Goal: Information Seeking & Learning: Learn about a topic

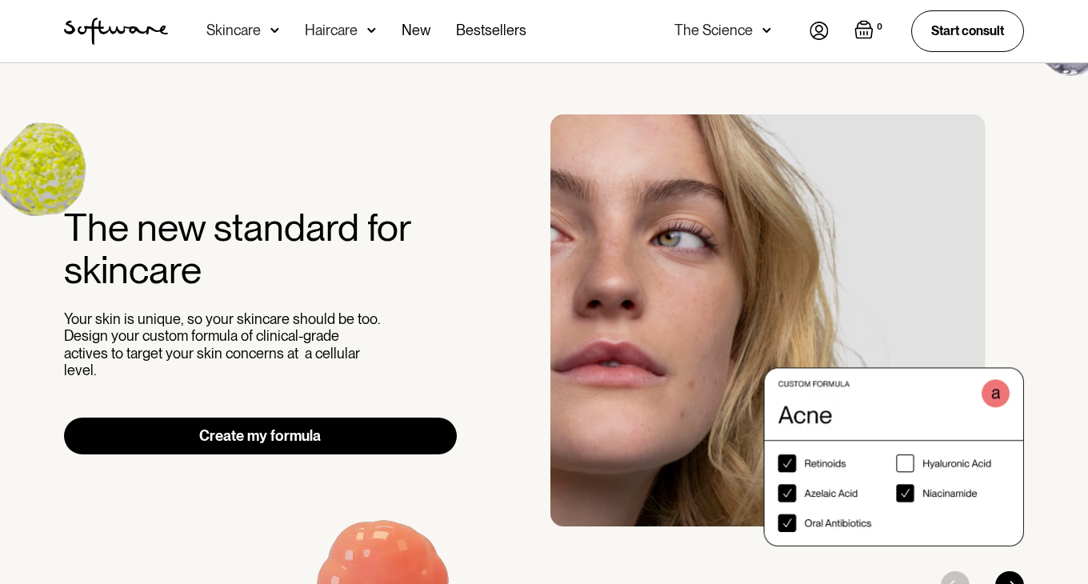
click at [238, 23] on div "Skincare" at bounding box center [233, 30] width 54 height 16
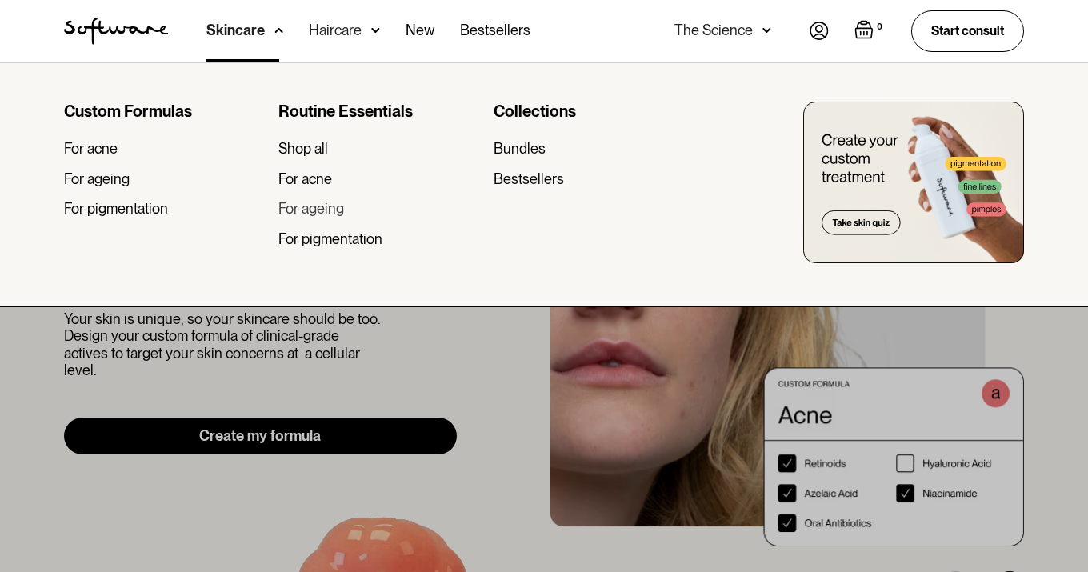
click at [313, 208] on div "For ageing" at bounding box center [311, 209] width 66 height 18
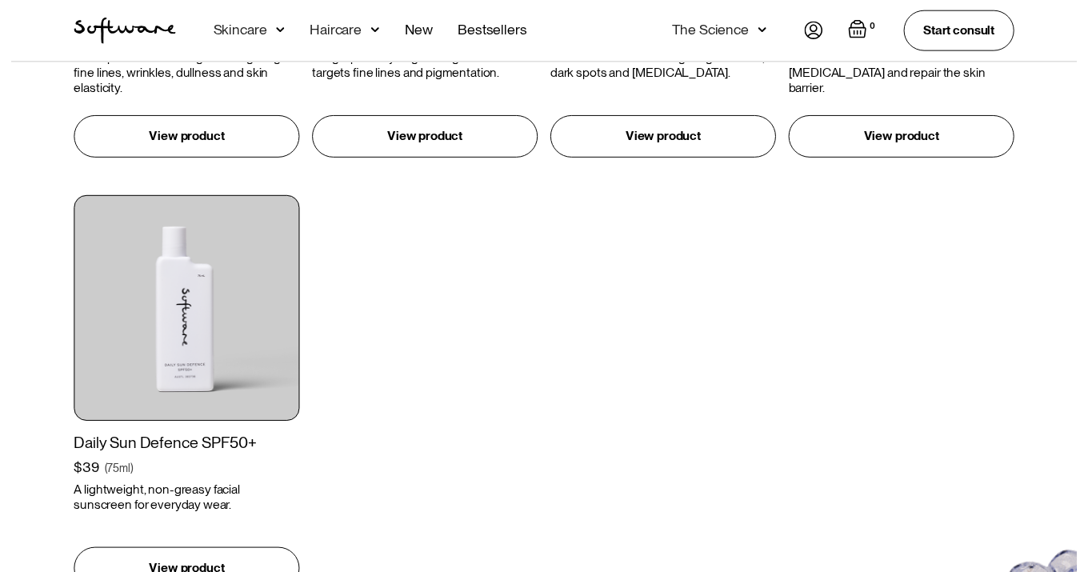
scroll to position [1841, 0]
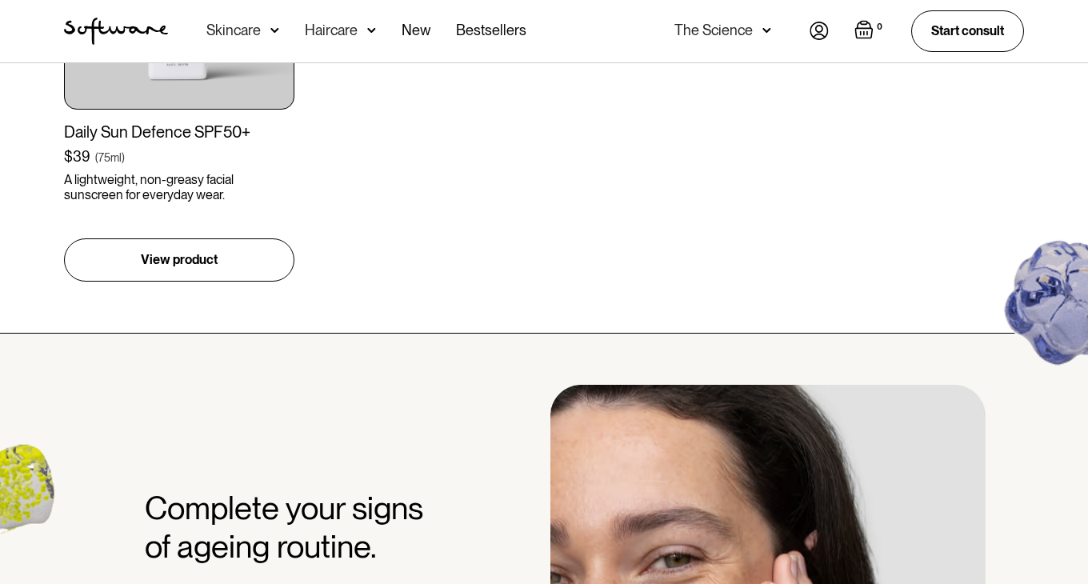
click at [715, 22] on div "The Science" at bounding box center [714, 30] width 78 height 16
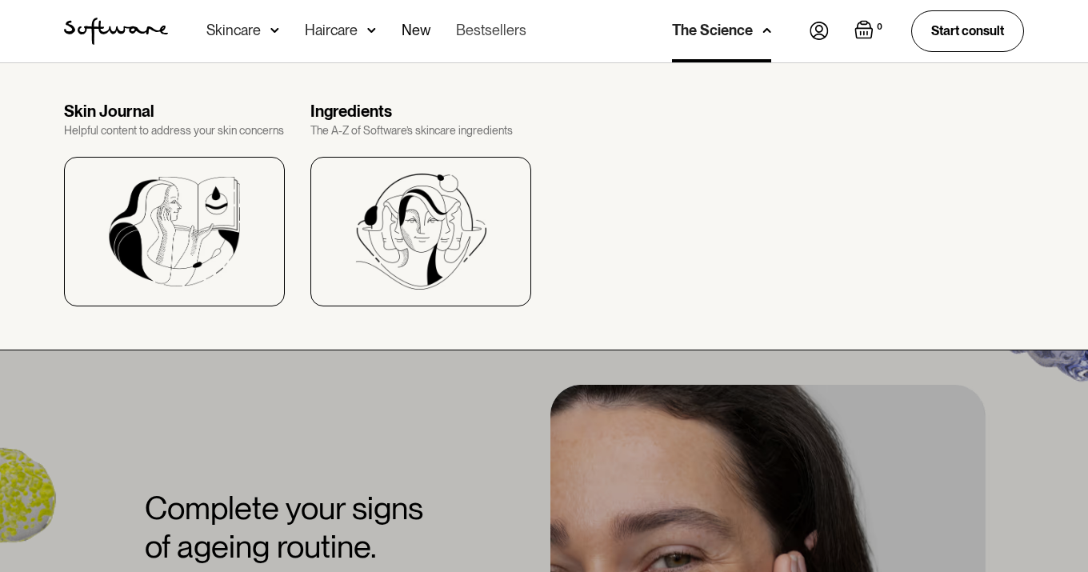
click at [479, 36] on link "Bestsellers" at bounding box center [491, 31] width 70 height 62
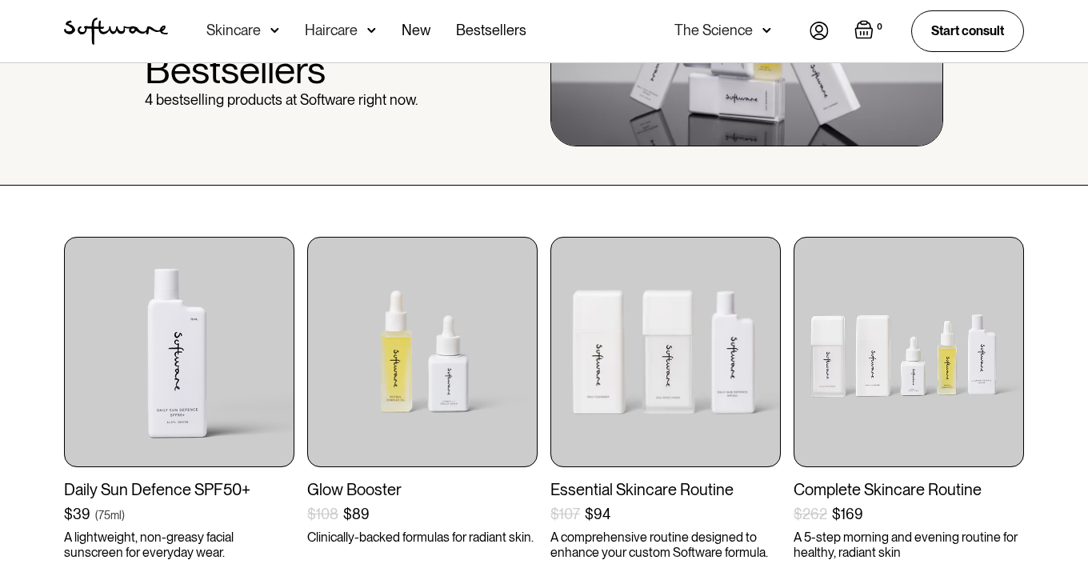
scroll to position [240, 0]
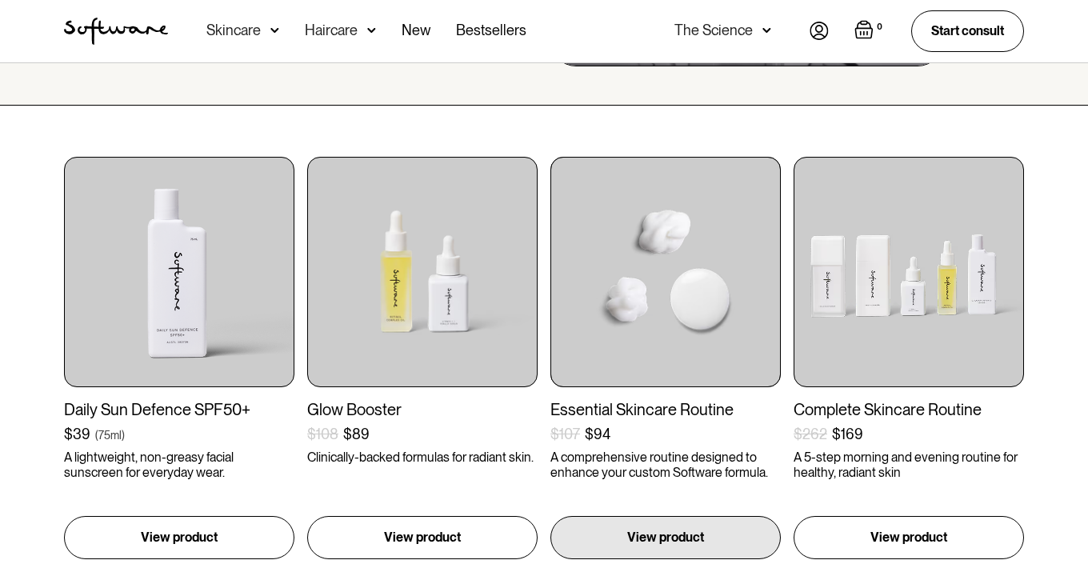
click at [630, 255] on img at bounding box center [666, 272] width 230 height 230
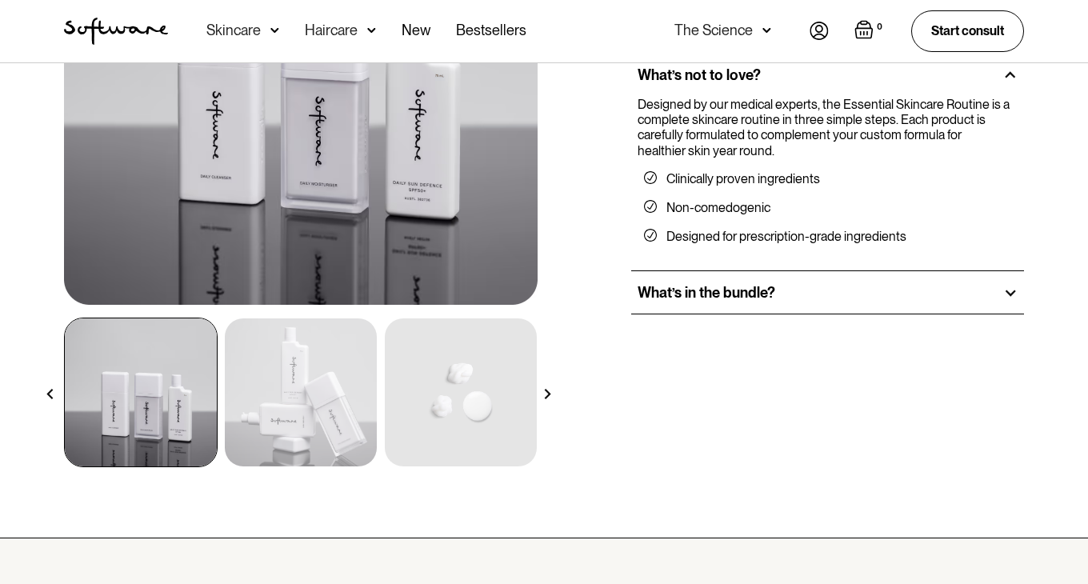
scroll to position [320, 0]
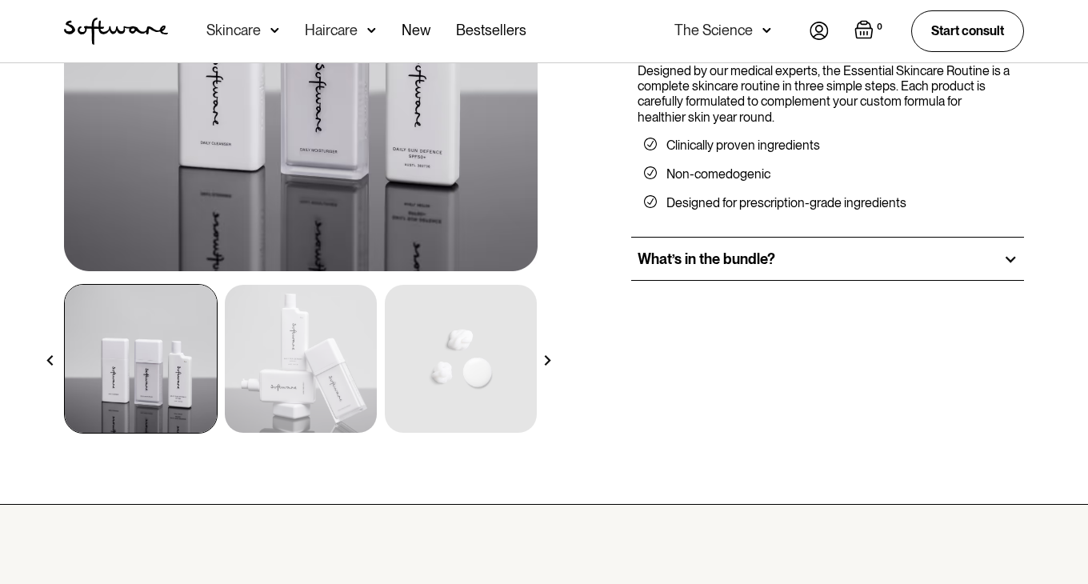
click at [1007, 257] on div at bounding box center [1011, 259] width 14 height 14
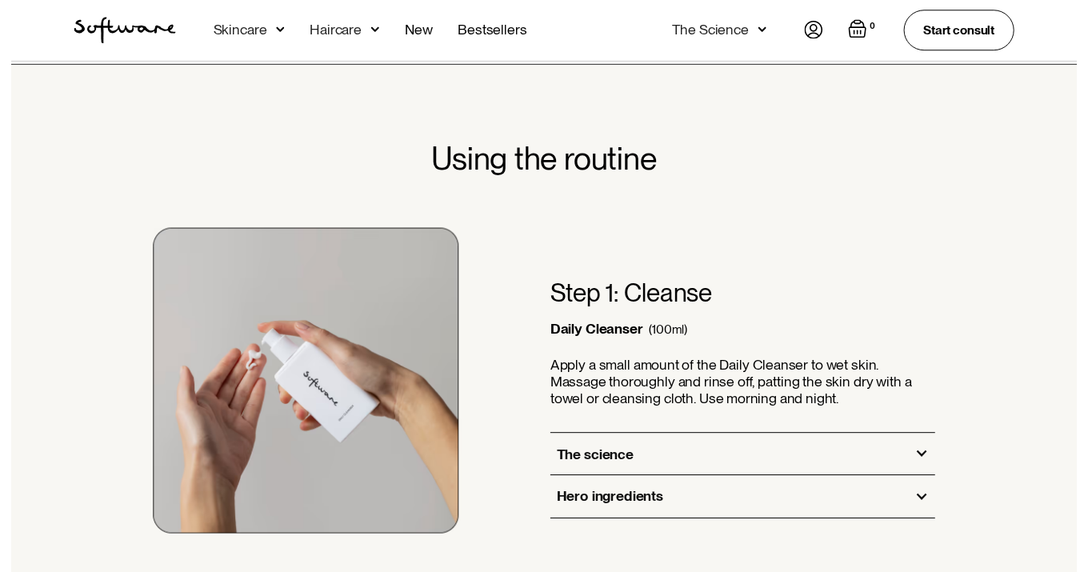
scroll to position [880, 0]
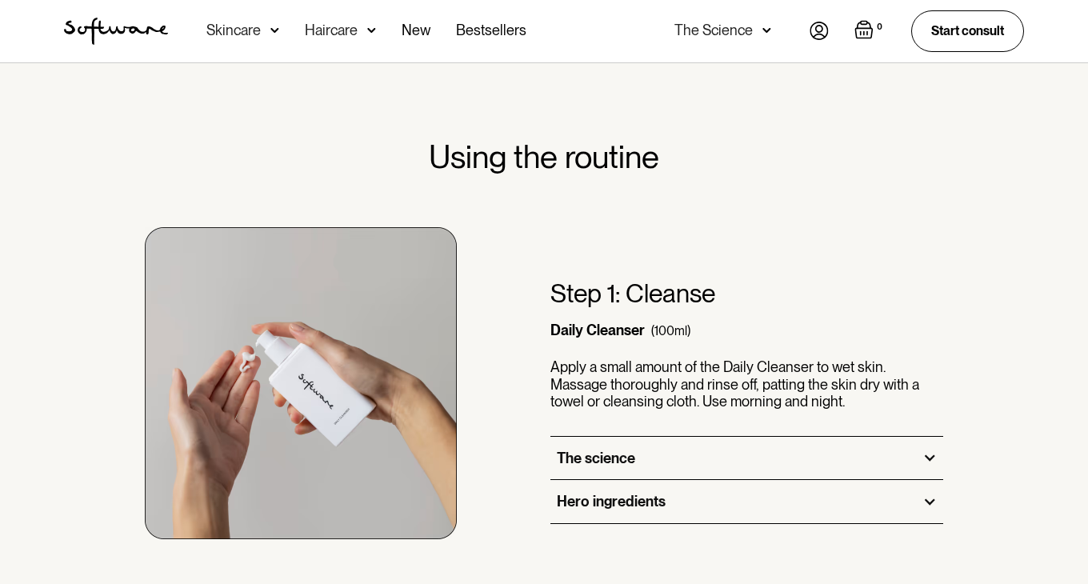
click at [206, 26] on div "Skincare" at bounding box center [233, 30] width 54 height 16
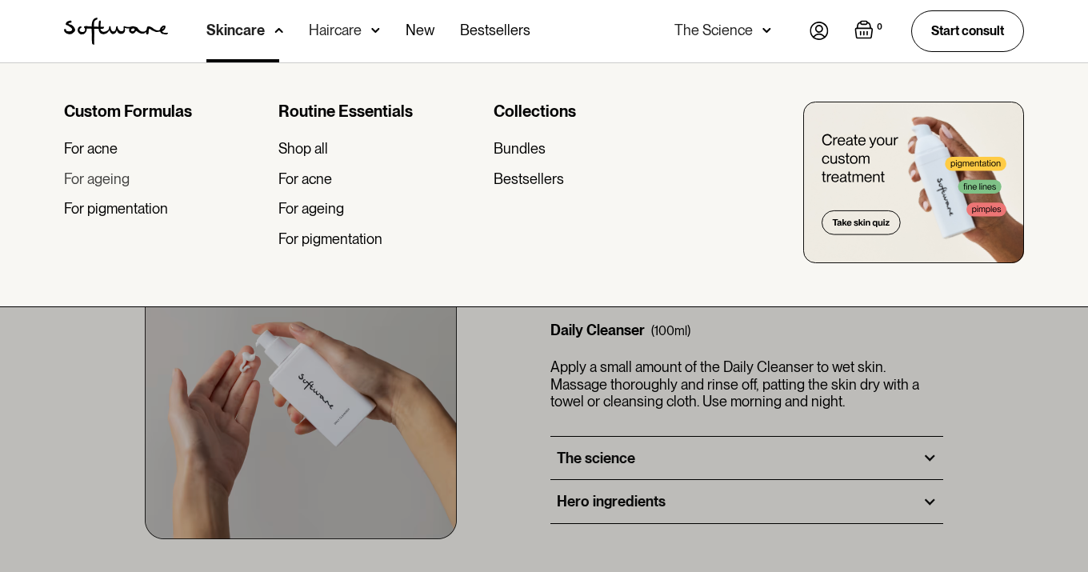
click at [99, 182] on div "For ageing" at bounding box center [97, 179] width 66 height 18
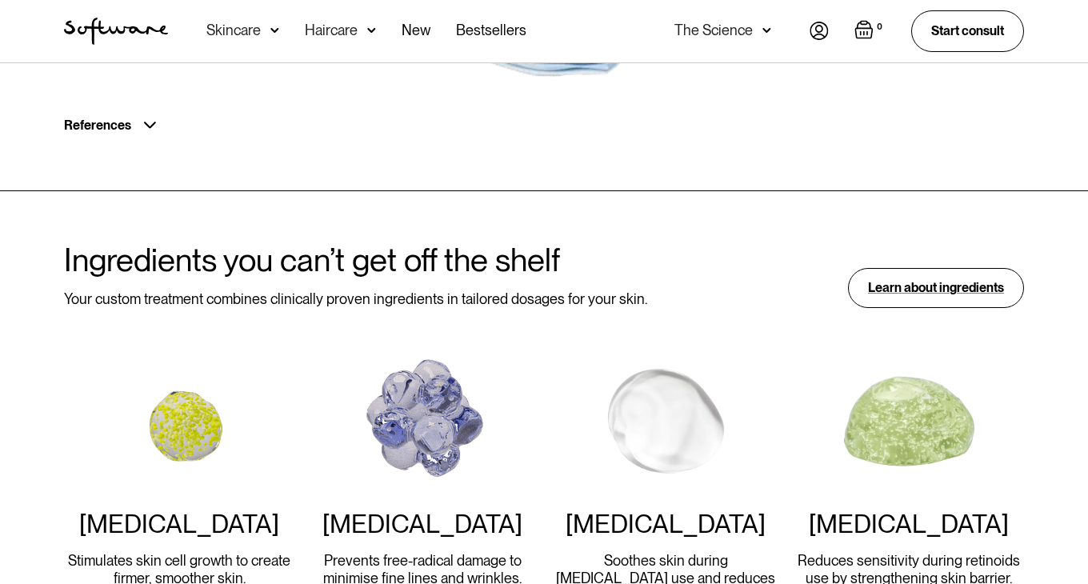
scroll to position [1360, 0]
